Goal: Information Seeking & Learning: Understand process/instructions

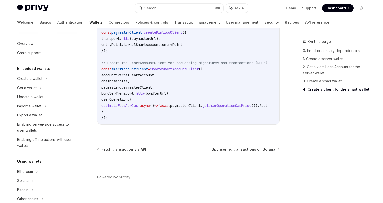
scroll to position [236, 0]
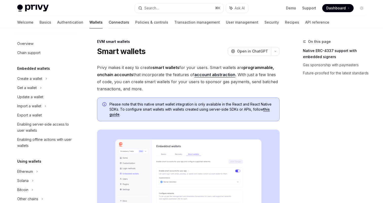
scroll to position [101, 0]
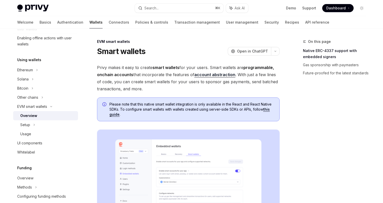
click at [34, 7] on img at bounding box center [32, 8] width 31 height 7
type textarea "*"
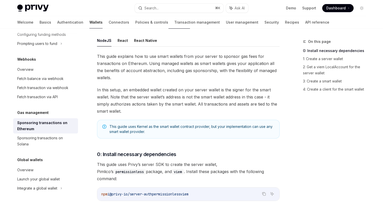
scroll to position [59, 0]
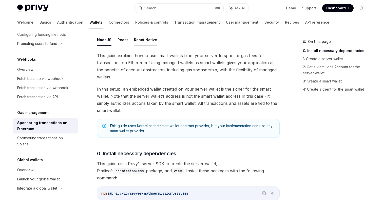
click at [138, 39] on button "React Native" at bounding box center [145, 40] width 23 height 12
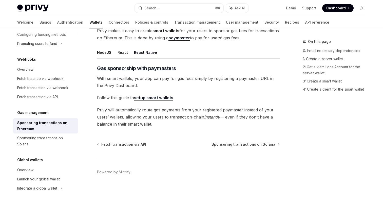
scroll to position [46, 0]
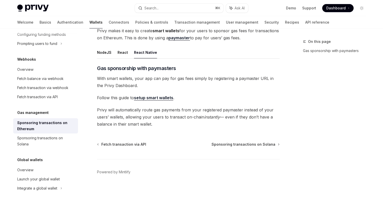
click at [146, 98] on link "setup smart wallets" at bounding box center [153, 97] width 39 height 5
type textarea "*"
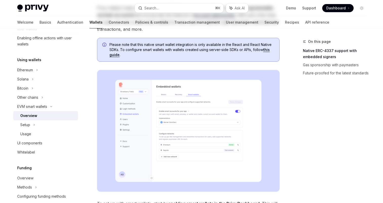
scroll to position [87, 0]
